Goal: Task Accomplishment & Management: Manage account settings

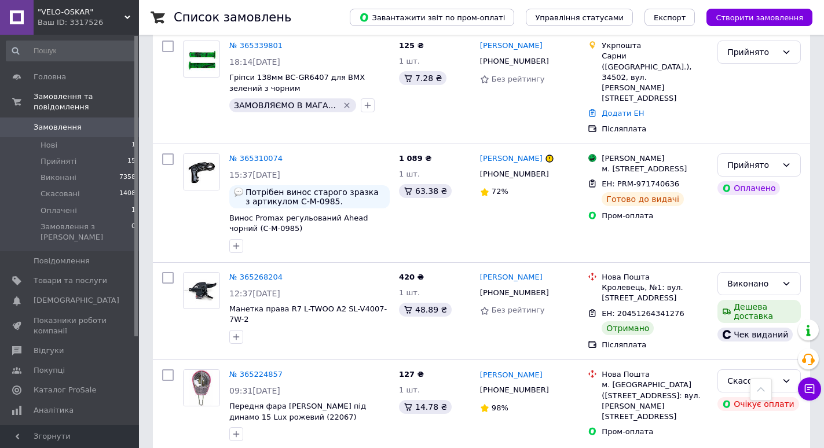
scroll to position [1773, 0]
click at [61, 206] on span "Оплачені" at bounding box center [59, 211] width 36 height 10
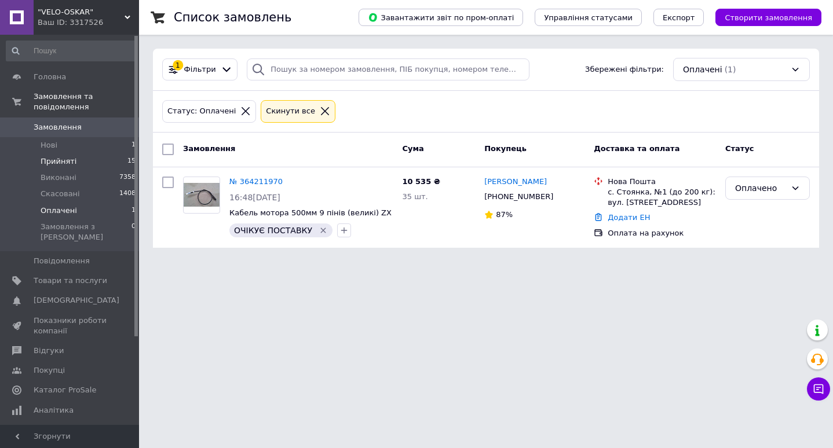
click at [61, 156] on span "Прийняті" at bounding box center [59, 161] width 36 height 10
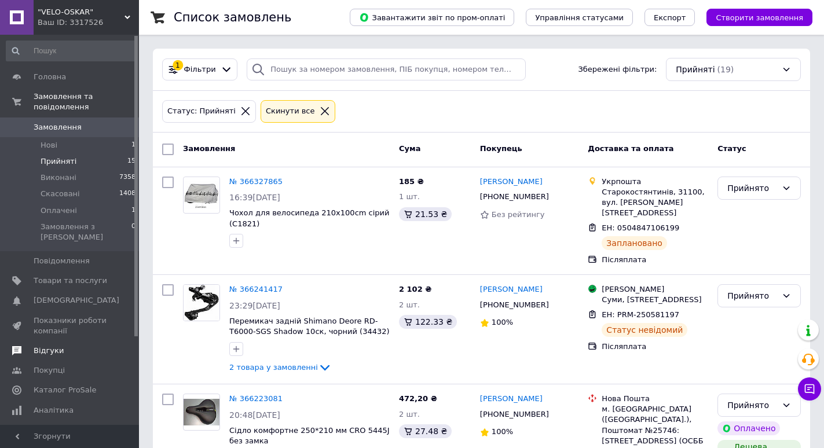
click at [61, 346] on span "Відгуки" at bounding box center [71, 351] width 74 height 10
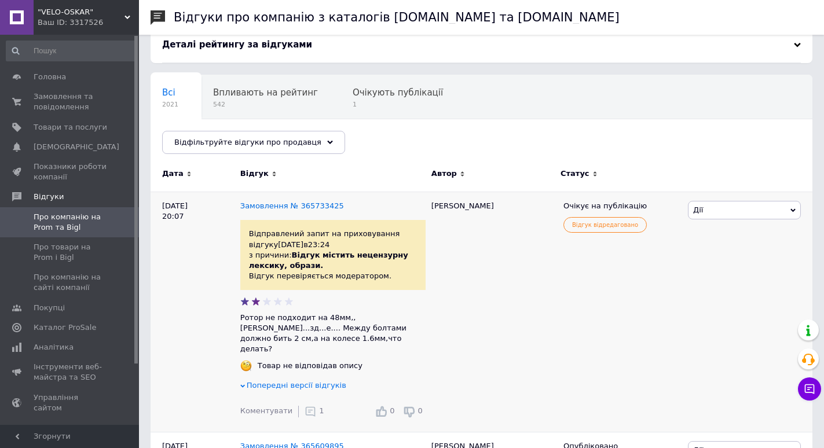
scroll to position [116, 0]
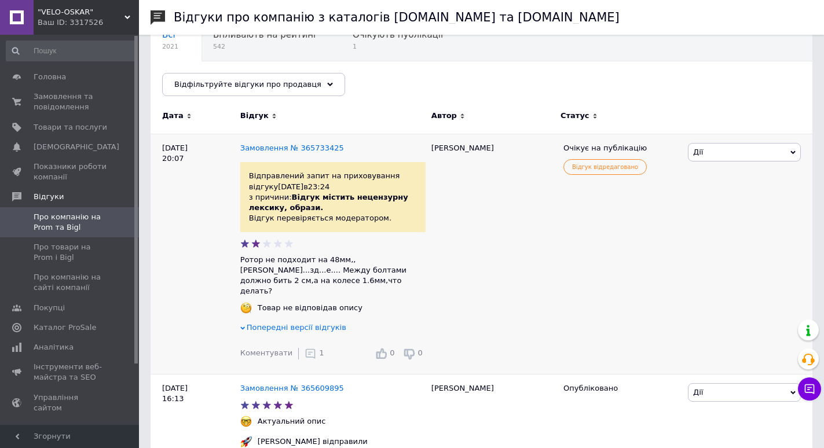
click at [724, 146] on span "Дії" at bounding box center [744, 152] width 113 height 19
click at [754, 240] on li "Посилання на редагування" at bounding box center [744, 245] width 112 height 27
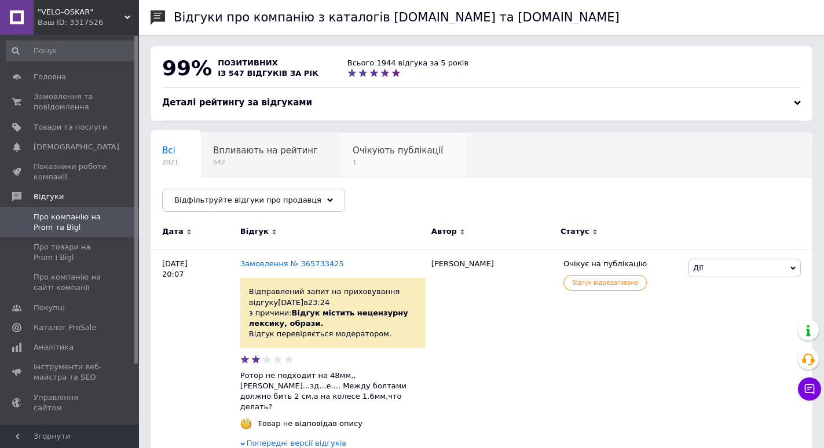
click at [358, 156] on span "Очікують публікації" at bounding box center [398, 150] width 90 height 10
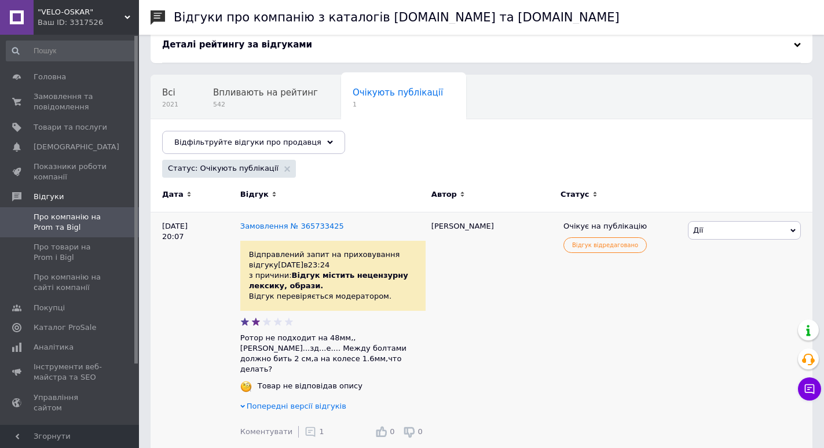
scroll to position [64, 0]
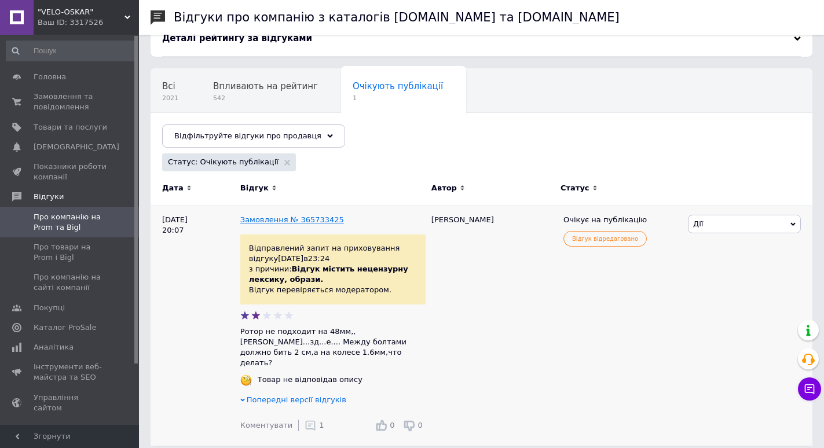
click at [253, 222] on link "Замовлення № 365733425" at bounding box center [292, 219] width 104 height 9
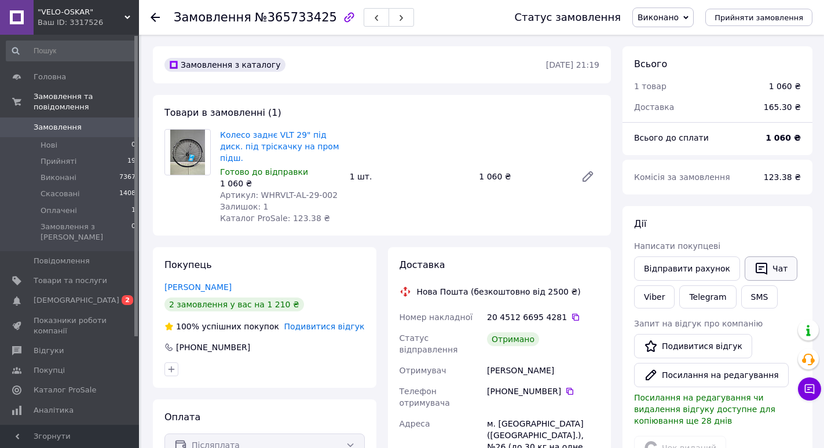
click at [765, 263] on button "Чат" at bounding box center [771, 268] width 53 height 24
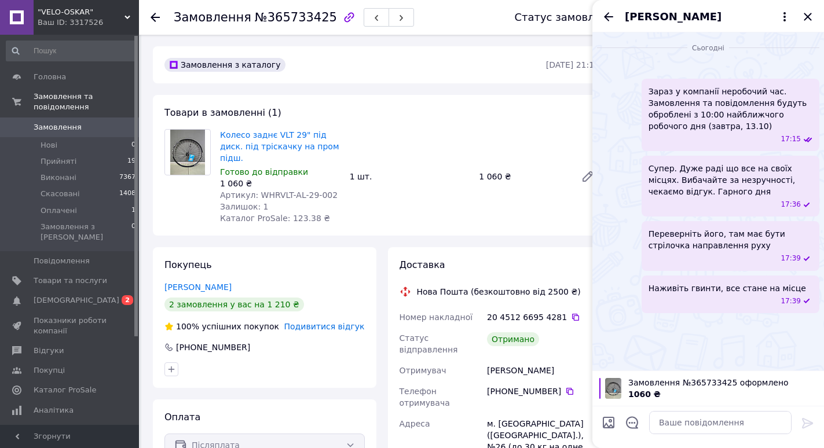
scroll to position [109, 0]
click at [699, 423] on textarea at bounding box center [720, 422] width 142 height 23
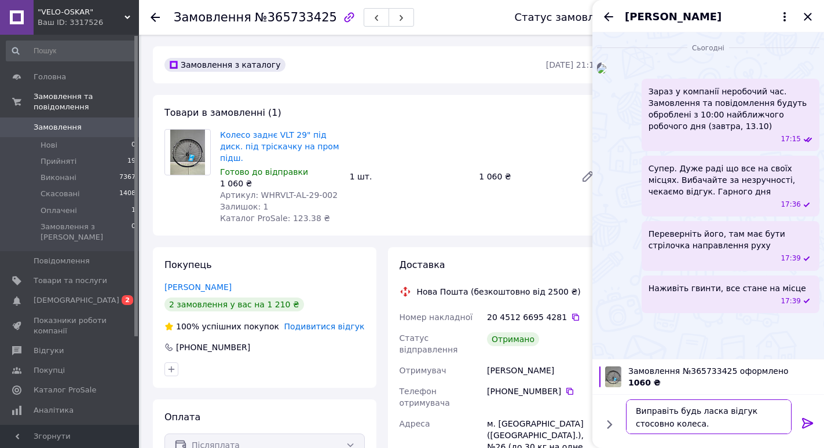
type textarea "Виправіть будь ласка відгук стосовно колеса."
click at [808, 421] on icon at bounding box center [808, 423] width 14 height 14
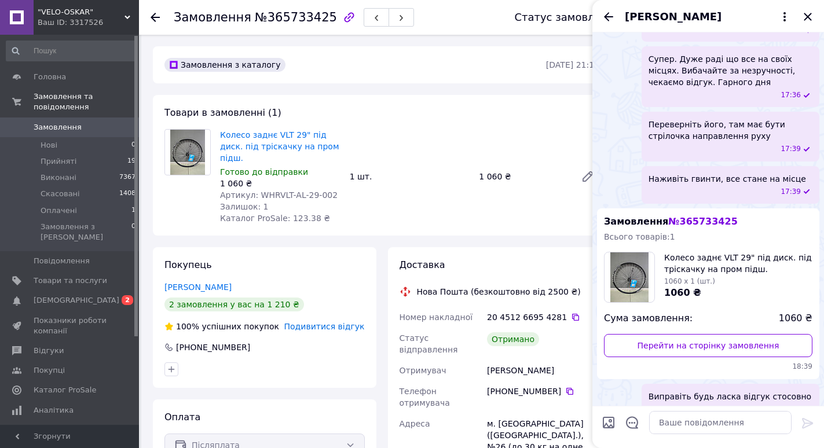
scroll to position [303, 0]
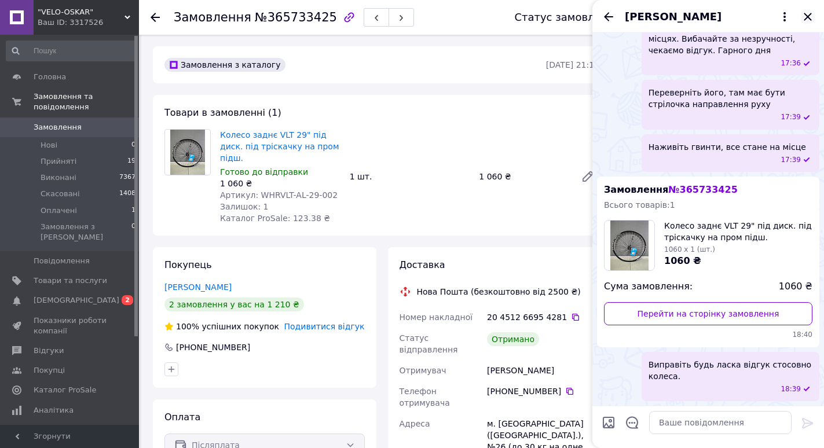
click at [810, 14] on icon "Закрити" at bounding box center [808, 17] width 8 height 8
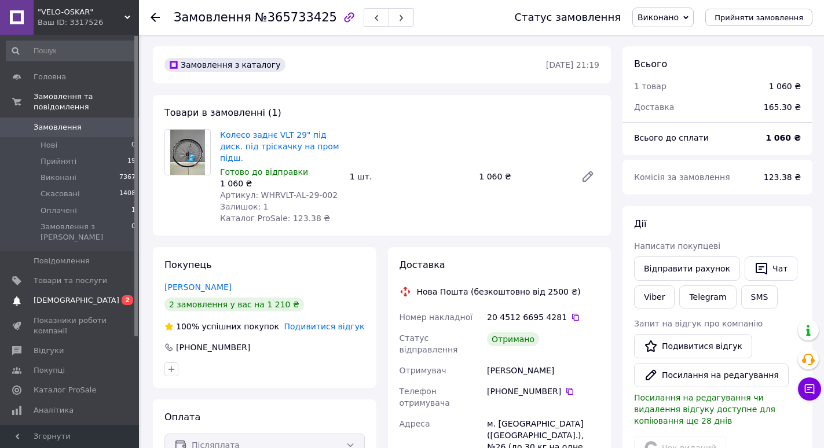
click at [65, 295] on span "[DEMOGRAPHIC_DATA]" at bounding box center [77, 300] width 86 height 10
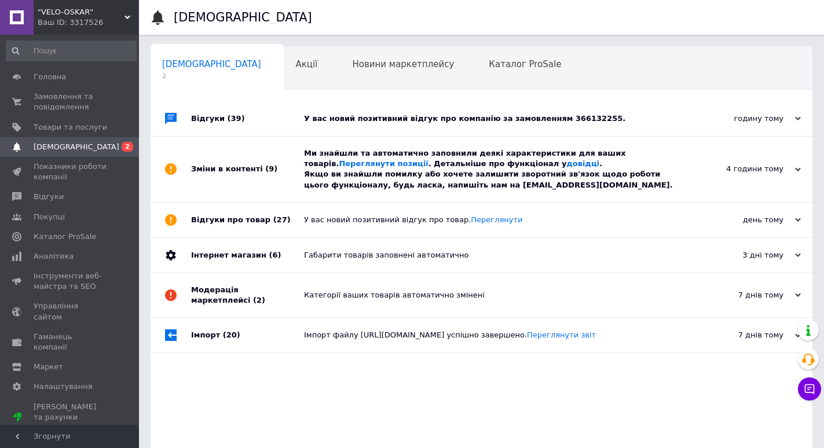
click at [622, 115] on div "У вас новий позитивний відгук про компанію за замовленням 366132255." at bounding box center [494, 118] width 381 height 10
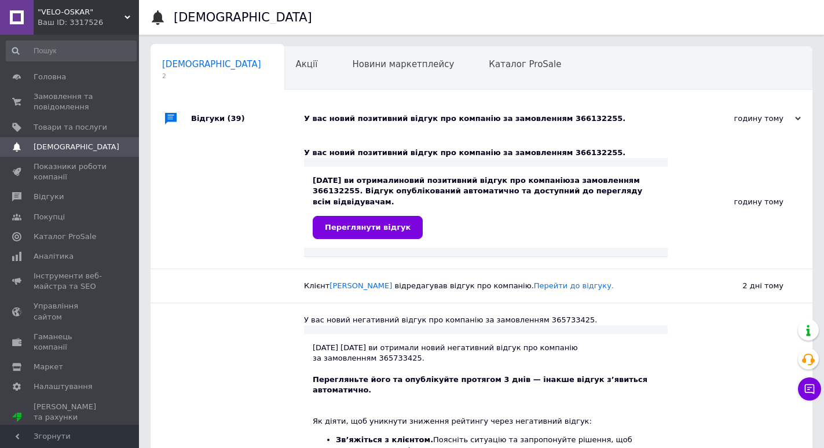
click at [619, 119] on div "У вас новий позитивний відгук про компанію за замовленням 366132255." at bounding box center [494, 118] width 381 height 10
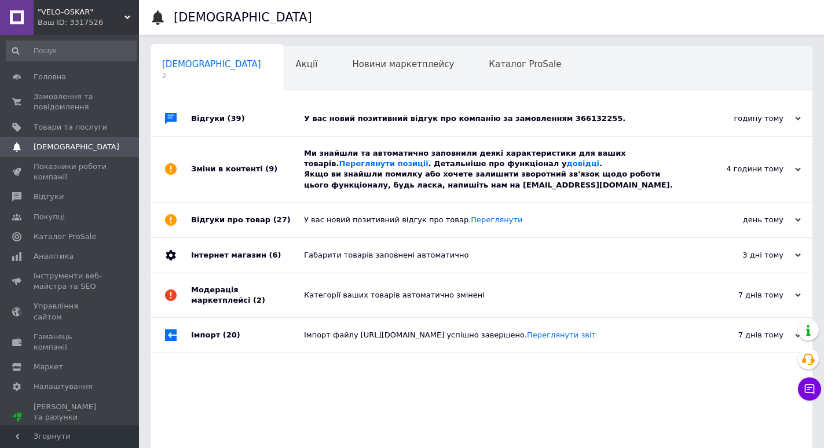
click at [573, 190] on div "Ми знайшли та автоматично заповнили деякі характеристики для ваших товарів. Пер…" at bounding box center [494, 169] width 381 height 42
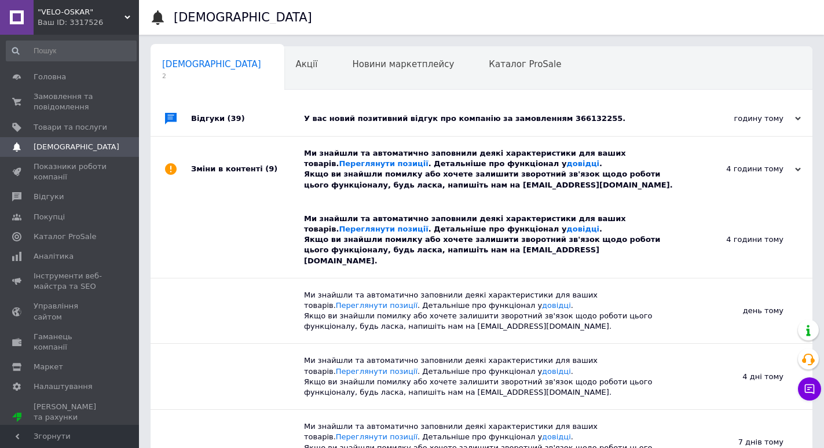
click at [573, 190] on div "Ми знайшли та автоматично заповнили деякі характеристики для ваших товарів. Пер…" at bounding box center [494, 169] width 381 height 42
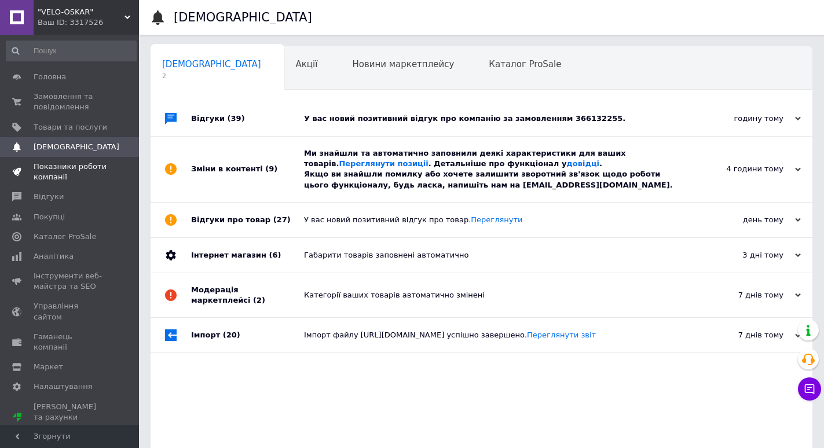
click at [66, 162] on span "Показники роботи компанії" at bounding box center [71, 172] width 74 height 21
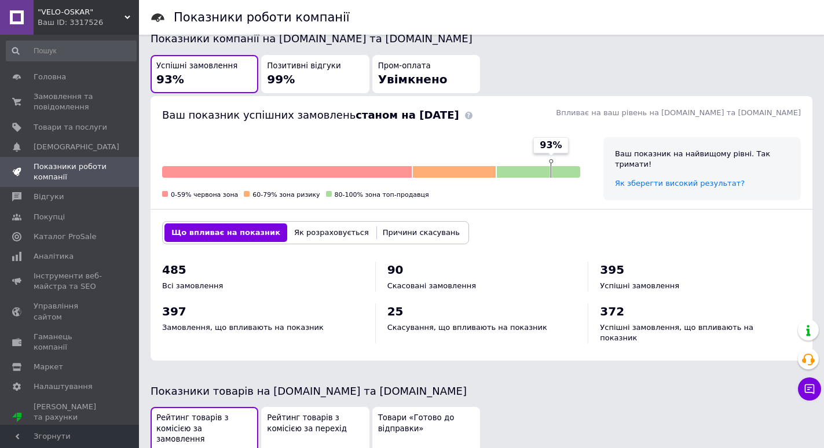
scroll to position [405, 0]
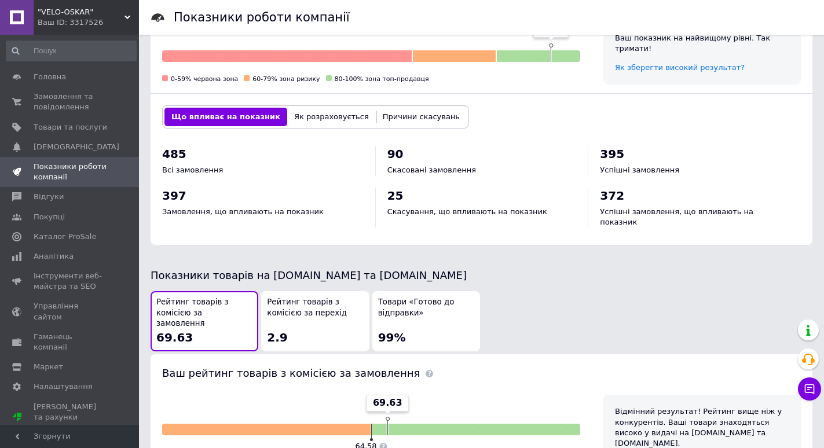
click at [333, 297] on span "Рейтинг товарів з комісією за перехід" at bounding box center [315, 307] width 96 height 21
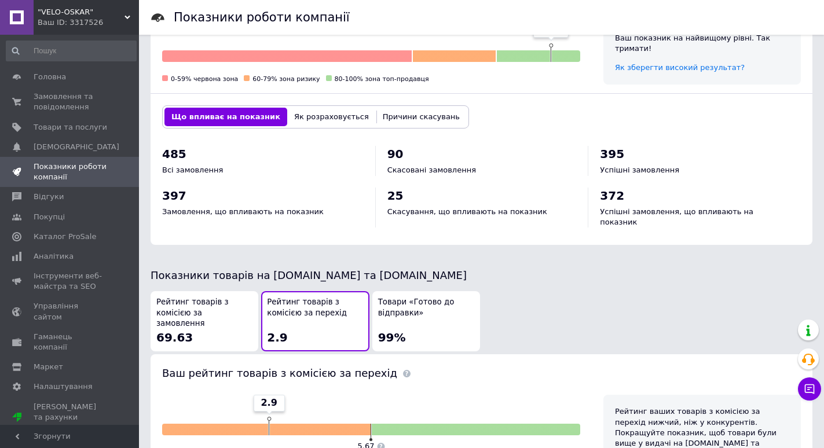
click at [196, 306] on span "Рейтинг товарів з комісією за замовлення" at bounding box center [204, 313] width 96 height 32
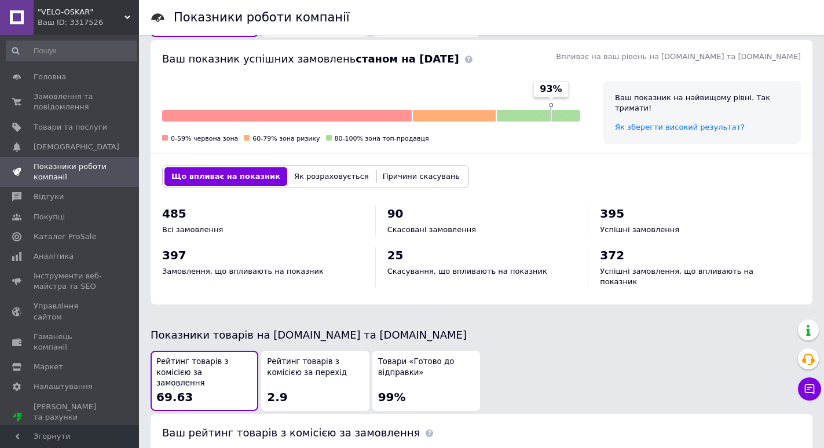
scroll to position [114, 0]
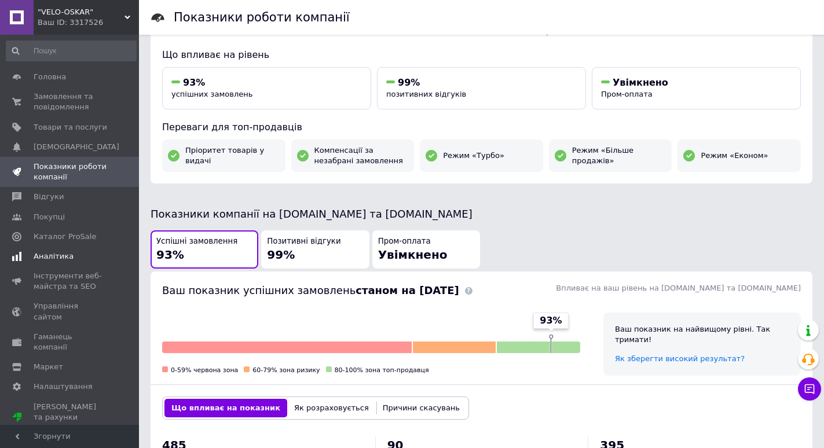
click at [47, 256] on span "Аналітика" at bounding box center [54, 256] width 40 height 10
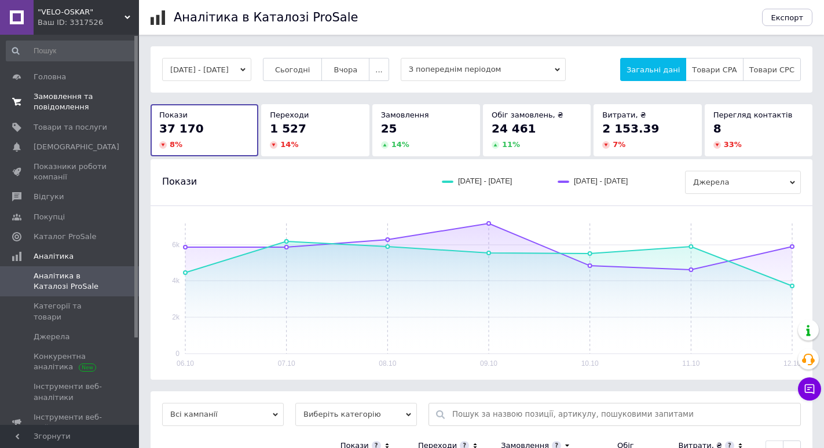
click at [39, 94] on span "Замовлення та повідомлення" at bounding box center [71, 101] width 74 height 21
